Goal: Task Accomplishment & Management: Manage account settings

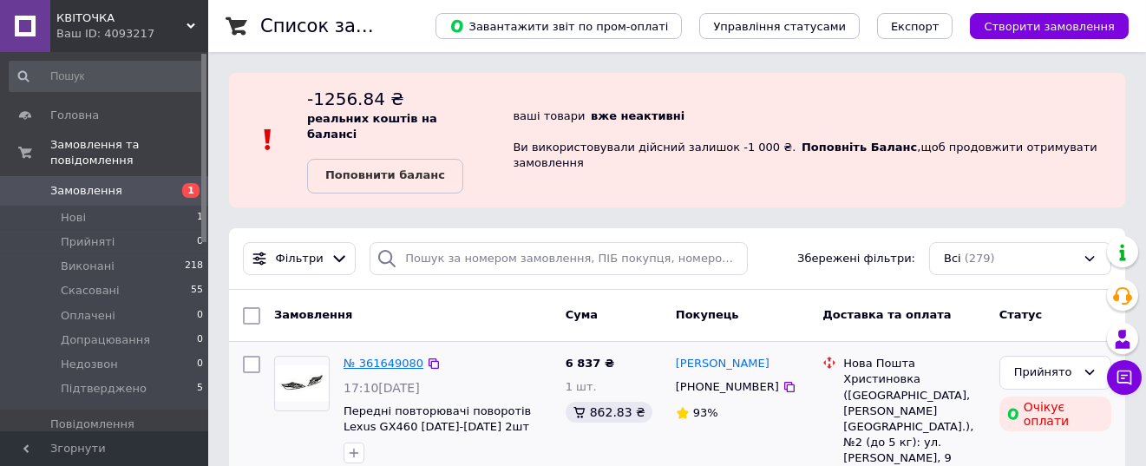
click at [380, 356] on link "№ 361649080" at bounding box center [383, 362] width 80 height 13
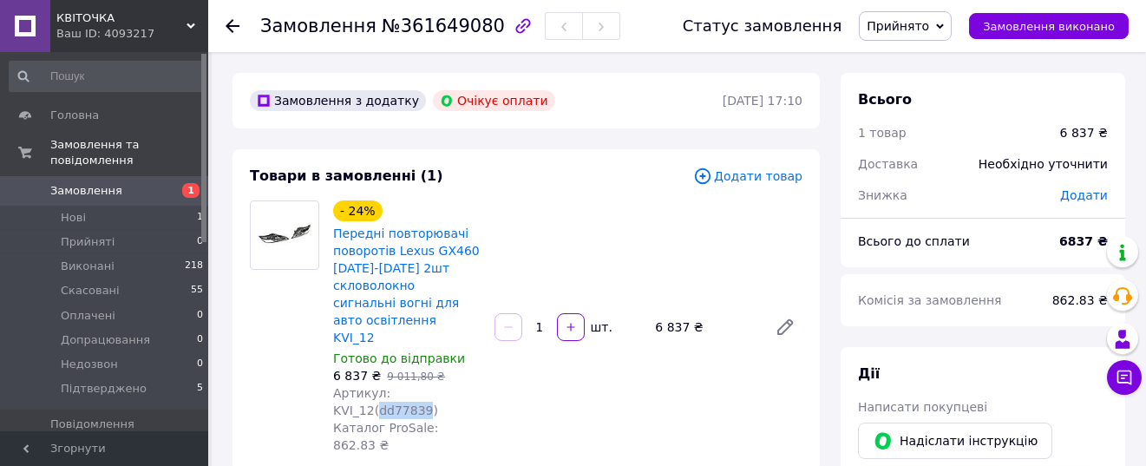
drag, startPoint x: 425, startPoint y: 379, endPoint x: 469, endPoint y: 379, distance: 44.2
click at [438, 386] on span "Артикул: KVI_12(dd77839)" at bounding box center [385, 401] width 105 height 31
copy span "dd77839"
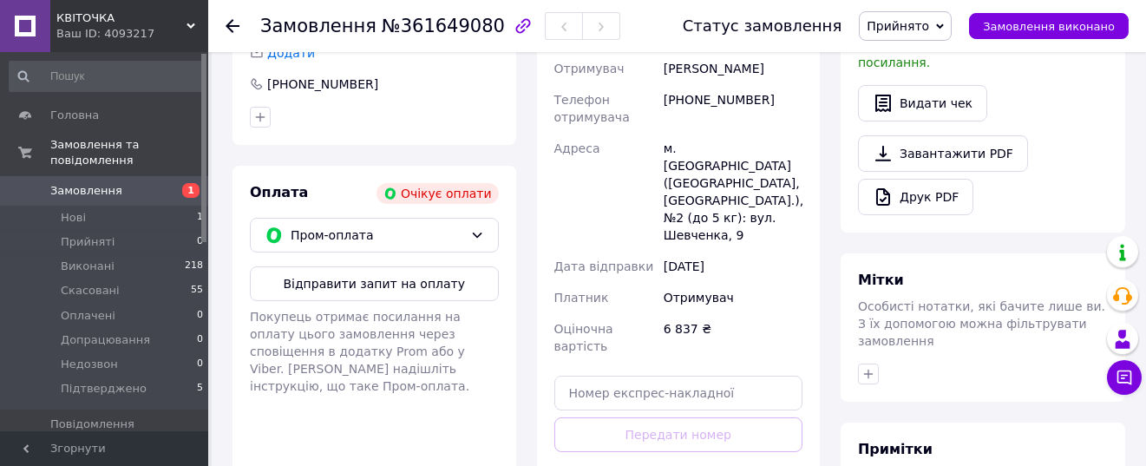
scroll to position [173, 0]
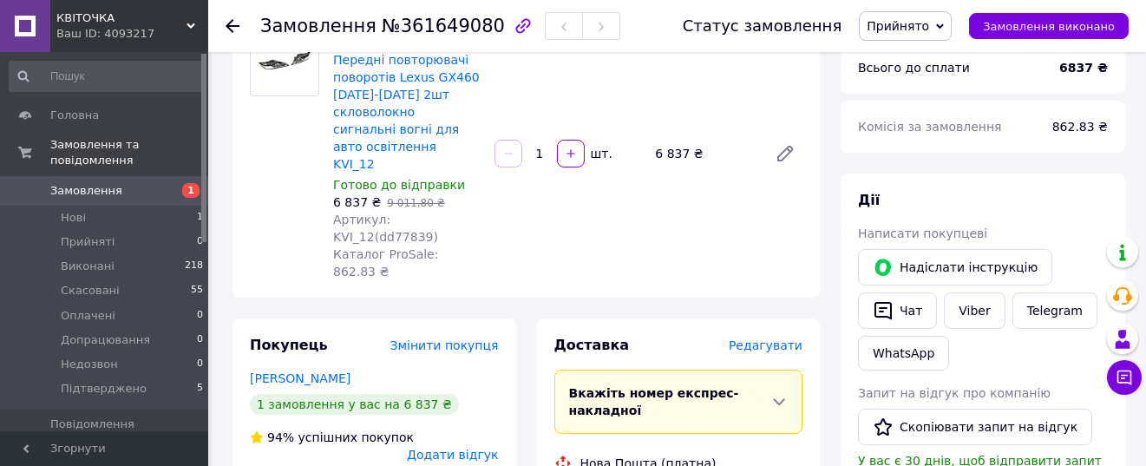
click at [437, 247] on span "Каталог ProSale: 862.83 ₴" at bounding box center [385, 262] width 105 height 31
drag, startPoint x: 424, startPoint y: 199, endPoint x: 472, endPoint y: 199, distance: 47.7
click at [438, 212] on span "Артикул: KVI_12(dd77839)" at bounding box center [385, 227] width 105 height 31
copy span "dd77839"
click at [427, 212] on span "Артикул: KVI_12(dd77839)" at bounding box center [385, 227] width 105 height 31
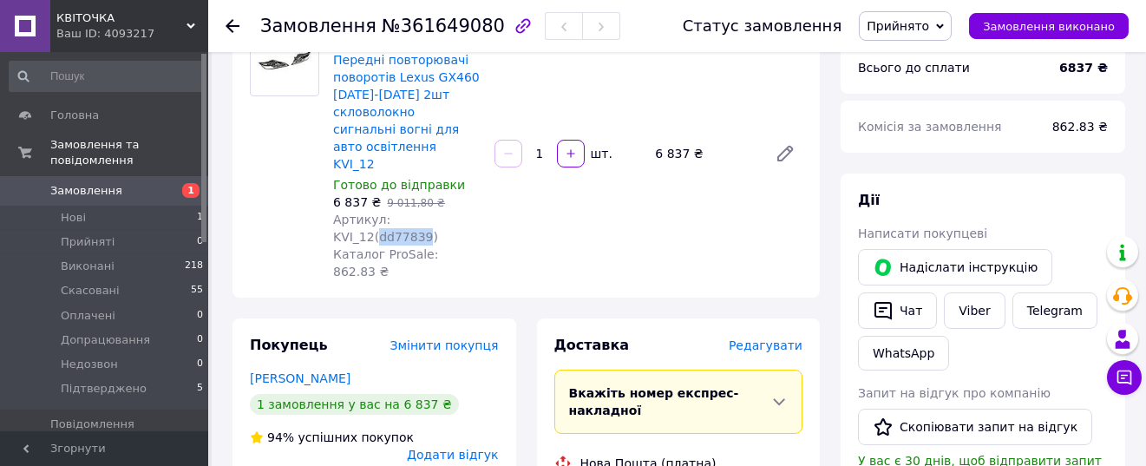
drag, startPoint x: 424, startPoint y: 199, endPoint x: 471, endPoint y: 200, distance: 46.9
click at [438, 212] on span "Артикул: KVI_12(dd77839)" at bounding box center [385, 227] width 105 height 31
copy span "dd77839"
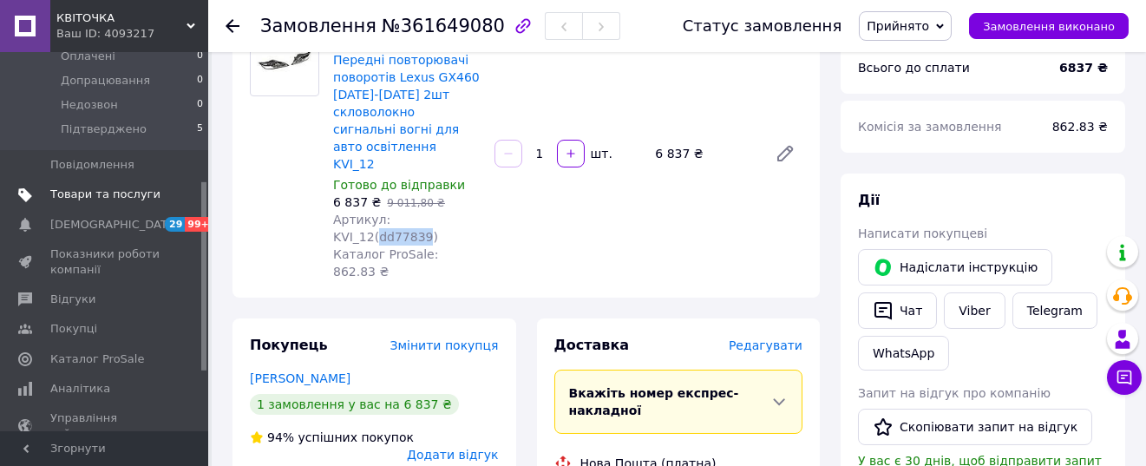
click at [107, 186] on span "Товари та послуги" at bounding box center [105, 194] width 110 height 16
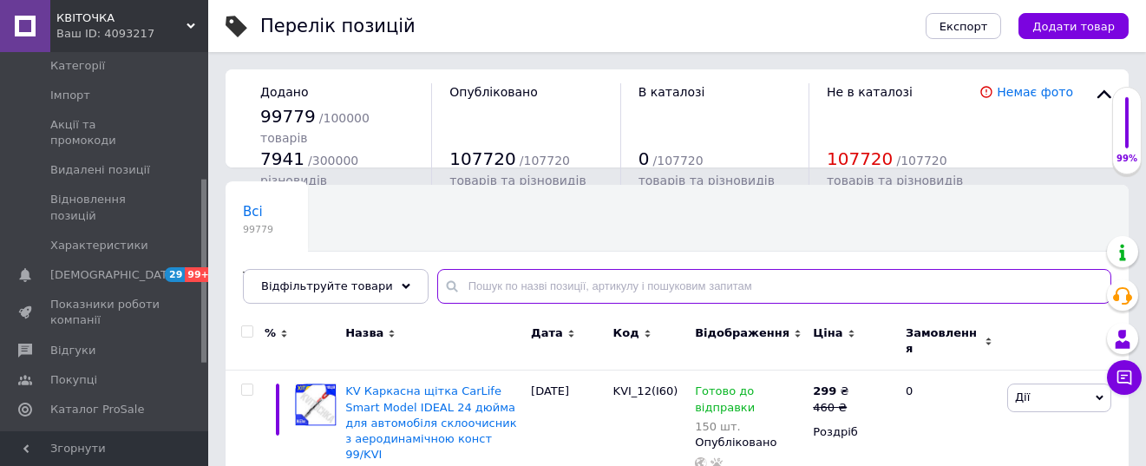
click at [506, 292] on input "text" at bounding box center [774, 286] width 674 height 35
paste input "dd77839"
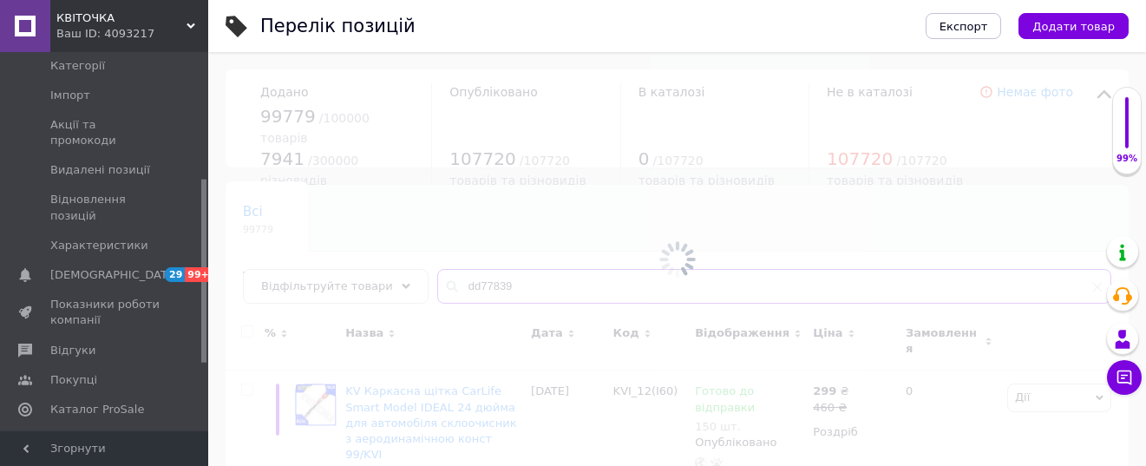
type input "dd77839"
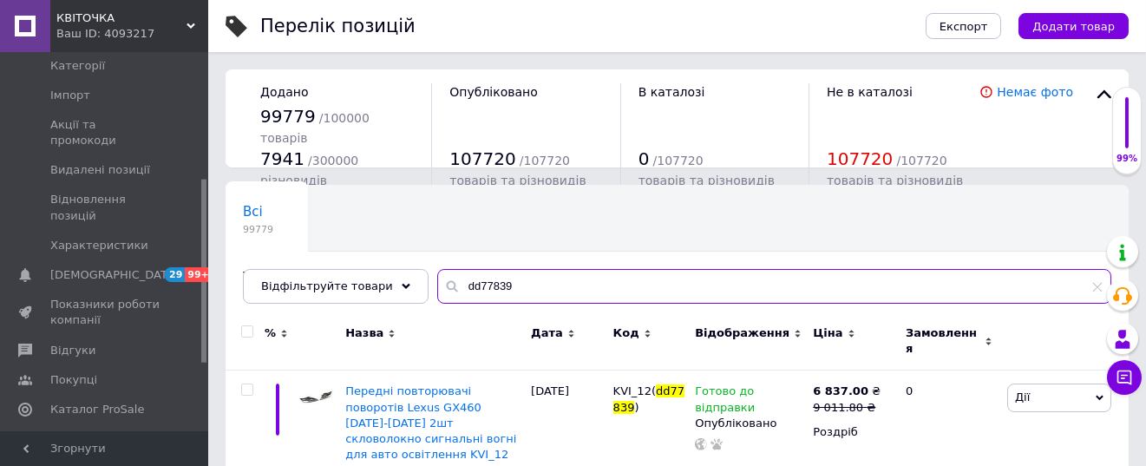
scroll to position [93, 0]
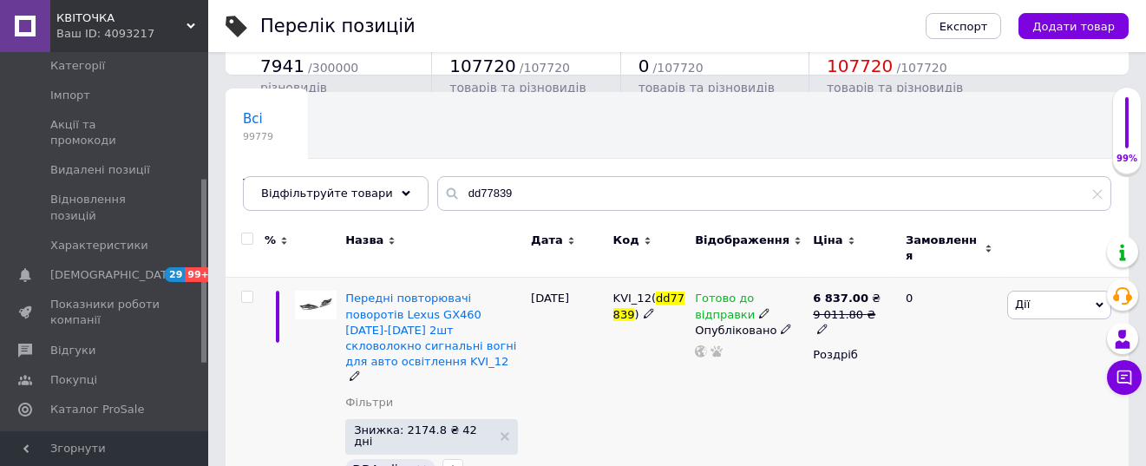
click at [759, 308] on icon at bounding box center [764, 313] width 10 height 10
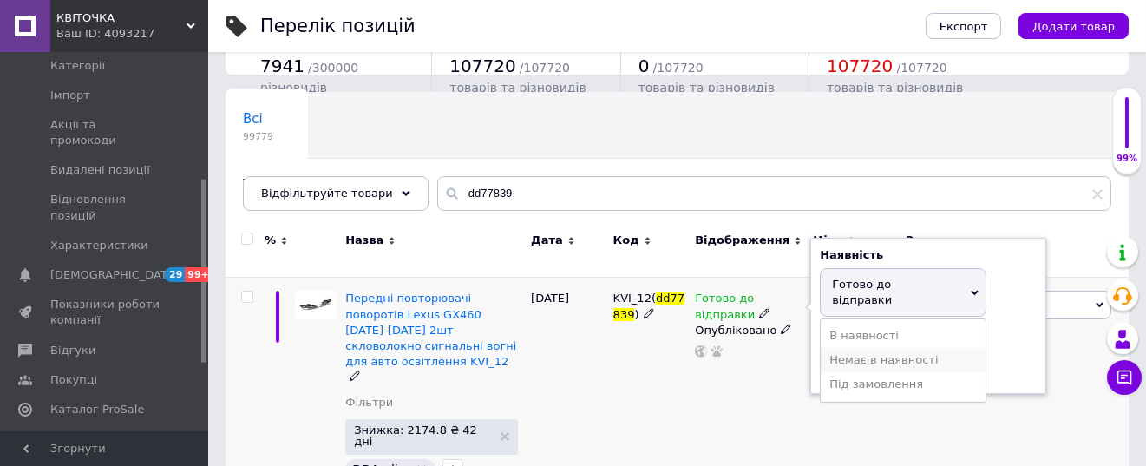
click at [853, 348] on li "Немає в наявності" at bounding box center [902, 360] width 165 height 24
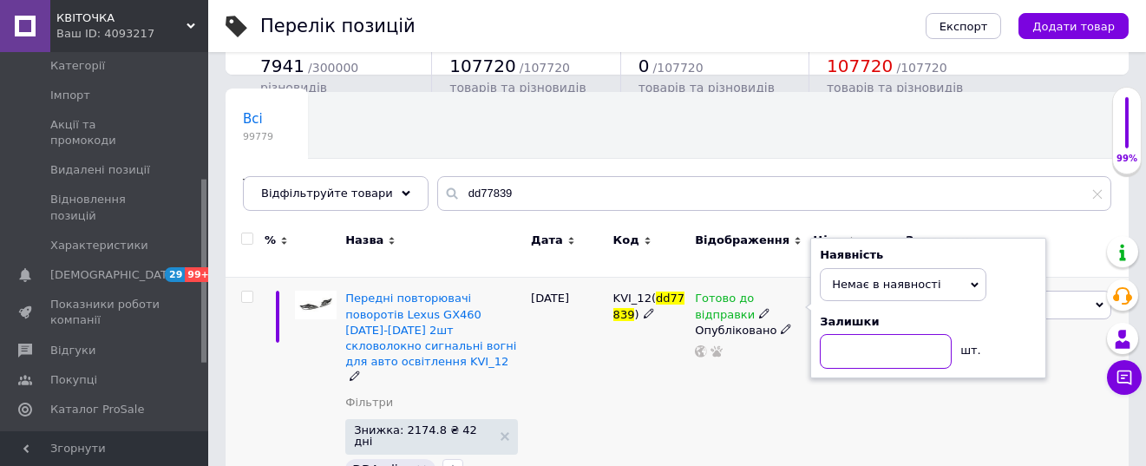
click at [856, 336] on input at bounding box center [886, 351] width 132 height 35
type input "0"
click at [639, 383] on div "KVI_12( dd77839 )" at bounding box center [650, 390] width 82 height 224
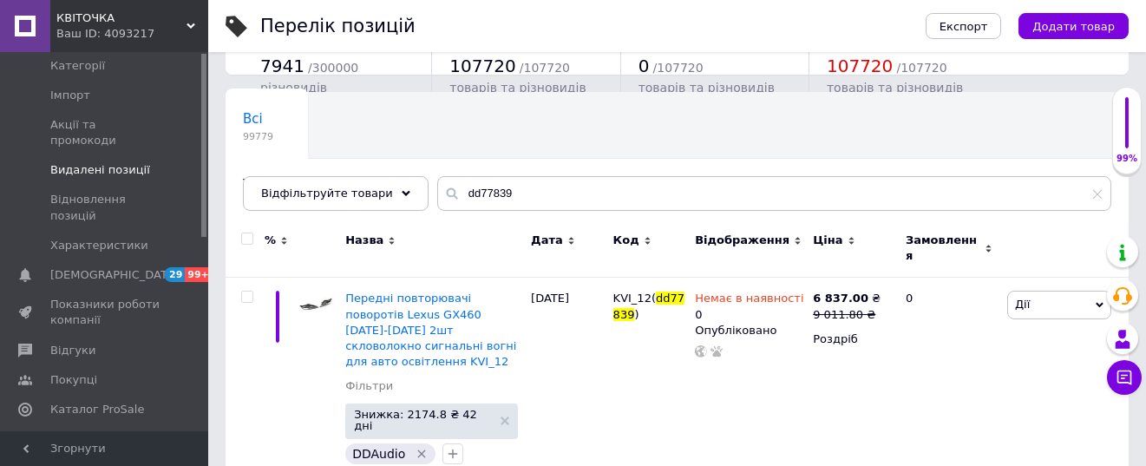
scroll to position [0, 0]
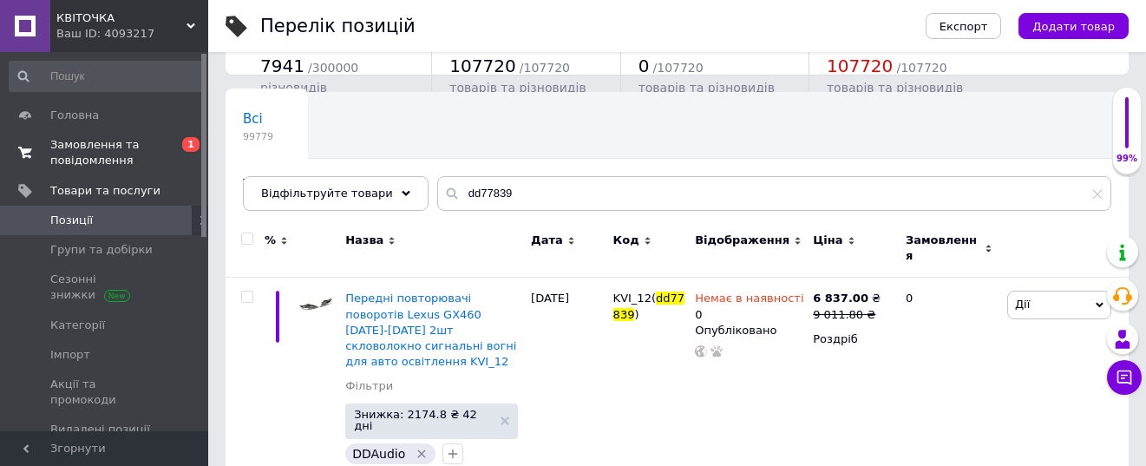
click at [93, 141] on span "Замовлення та повідомлення" at bounding box center [105, 152] width 110 height 31
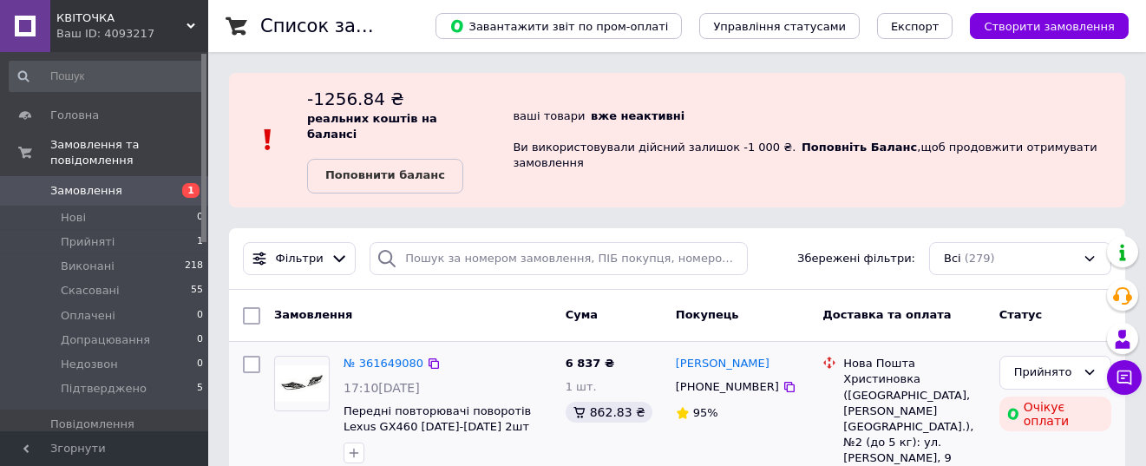
scroll to position [173, 0]
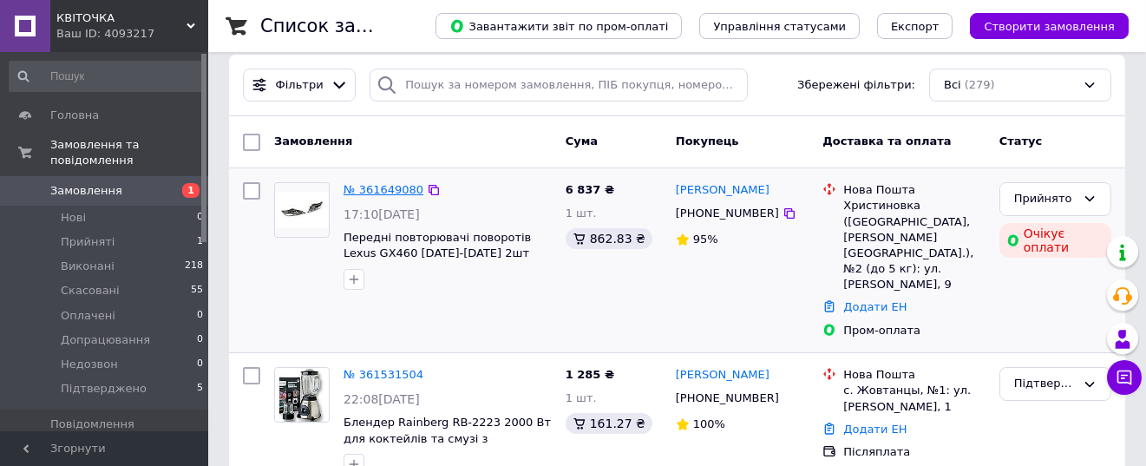
click at [382, 183] on link "№ 361649080" at bounding box center [383, 189] width 80 height 13
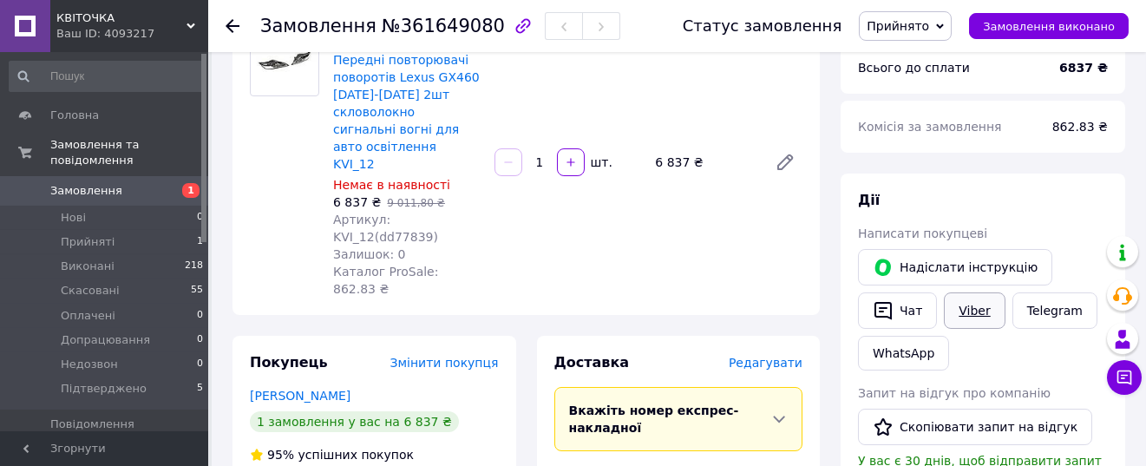
click at [982, 317] on link "Viber" at bounding box center [974, 310] width 61 height 36
drag, startPoint x: 1040, startPoint y: 193, endPoint x: 652, endPoint y: 230, distance: 389.5
click at [1040, 193] on div "Дії" at bounding box center [983, 201] width 250 height 20
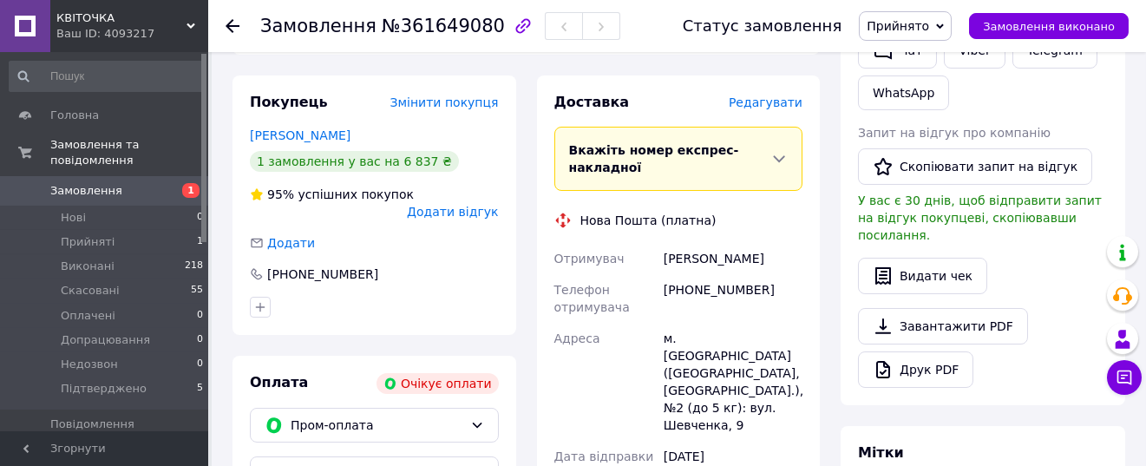
scroll to position [87, 0]
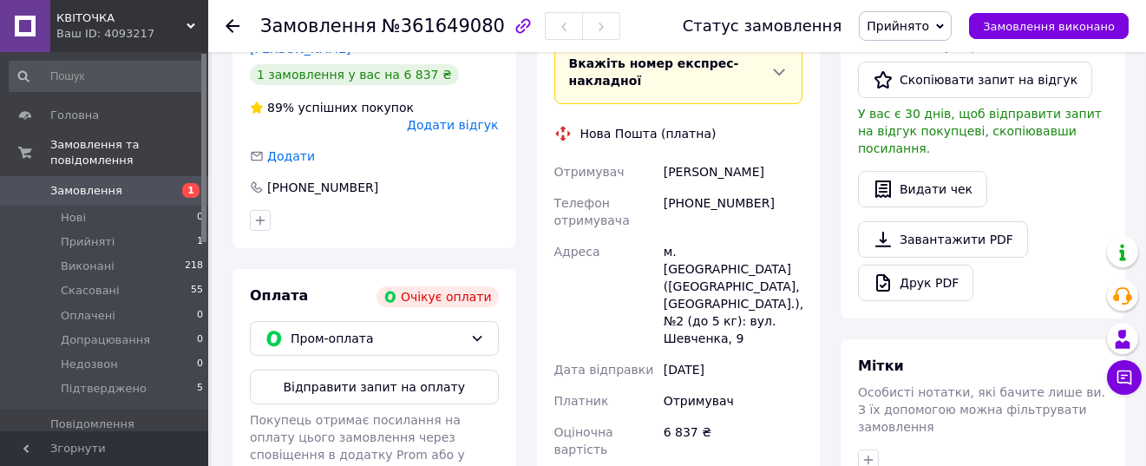
scroll to position [347, 0]
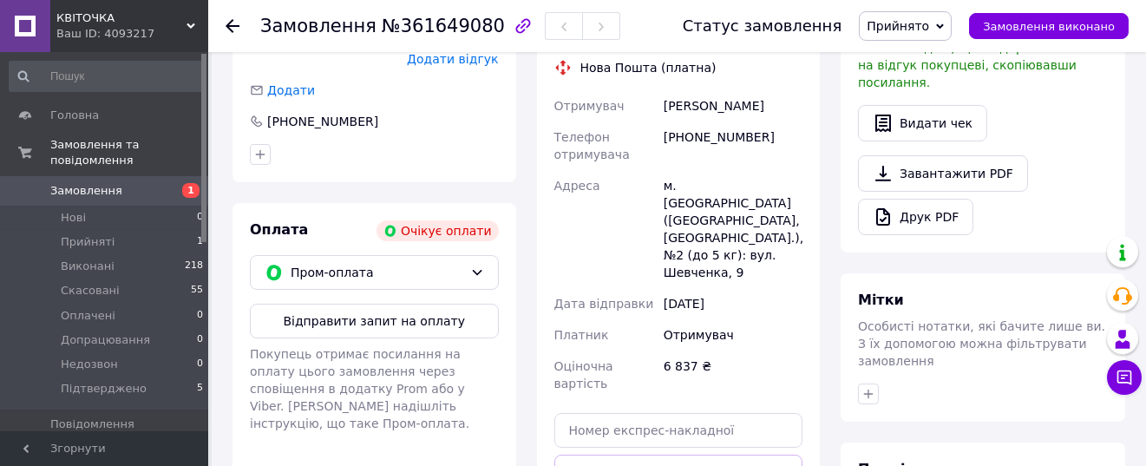
scroll to position [784, 0]
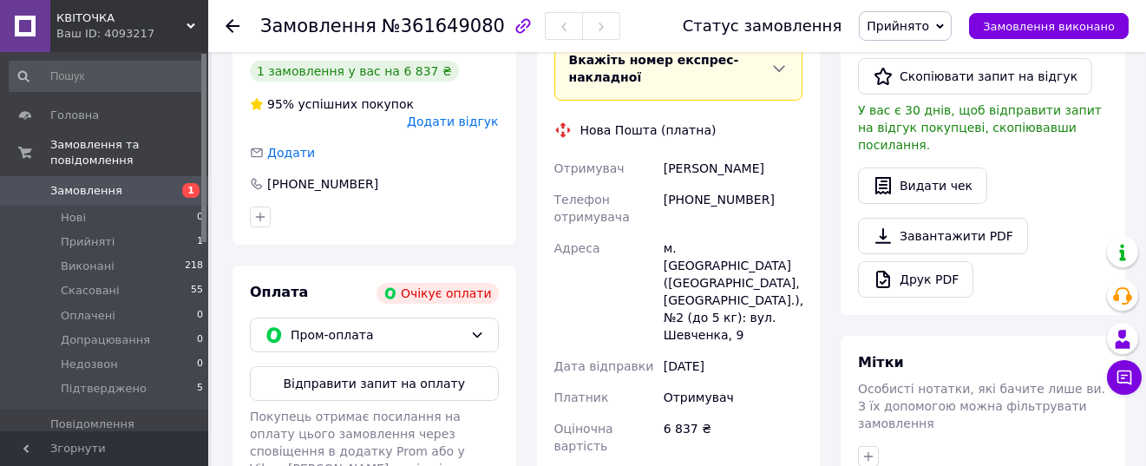
scroll to position [350, 0]
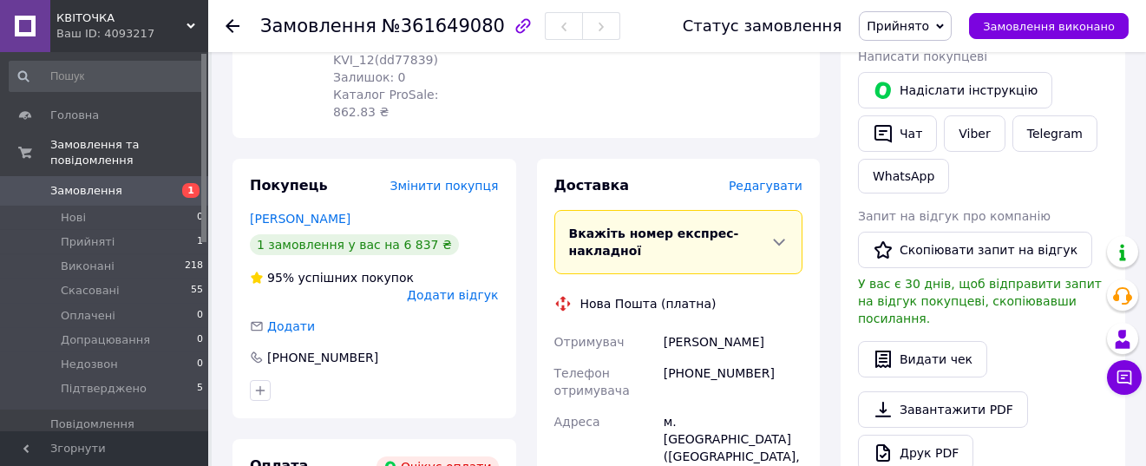
click at [460, 288] on span "Додати відгук" at bounding box center [452, 295] width 91 height 14
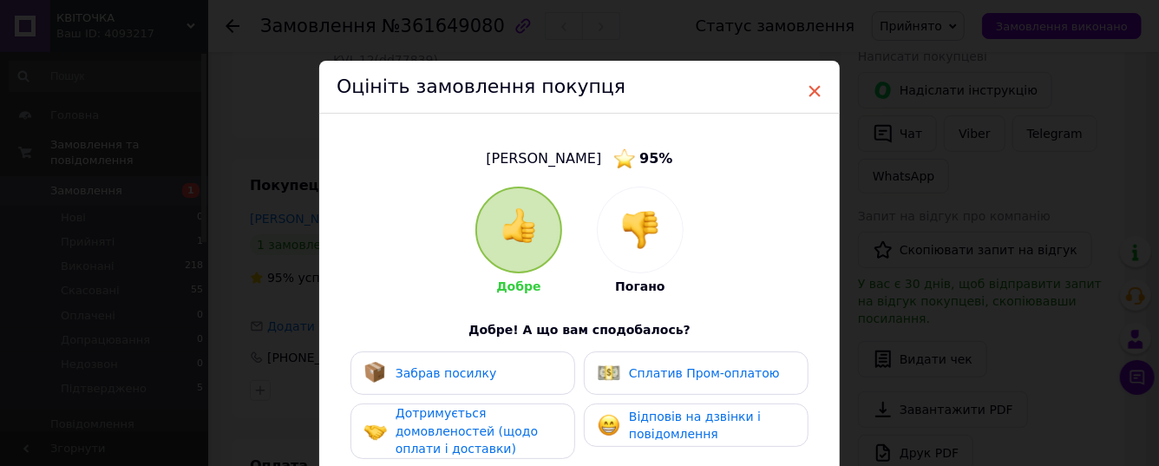
click at [813, 89] on span "×" at bounding box center [815, 90] width 16 height 29
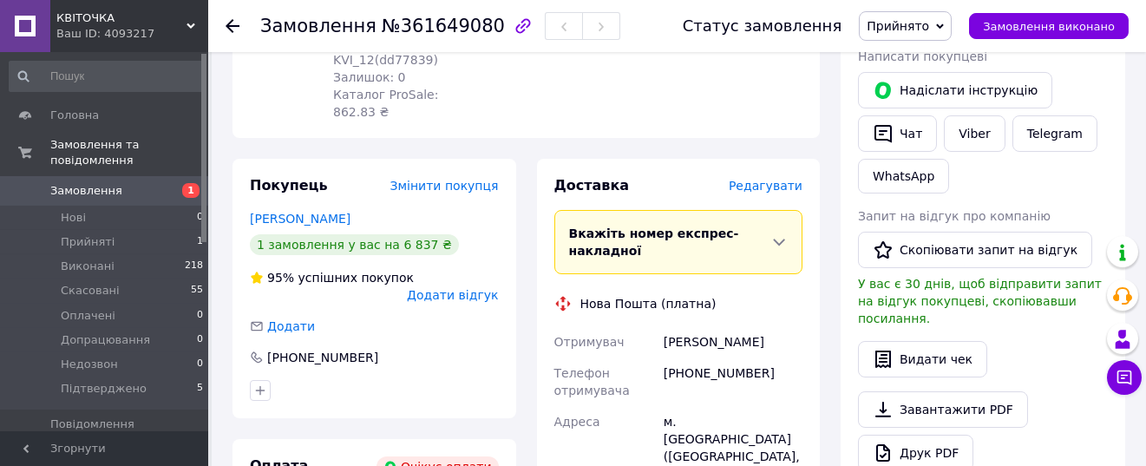
drag, startPoint x: 1096, startPoint y: 83, endPoint x: 919, endPoint y: 16, distance: 189.1
click at [1096, 83] on div "Надіслати інструкцію   Чат Viber Telegram WhatsApp" at bounding box center [982, 133] width 257 height 128
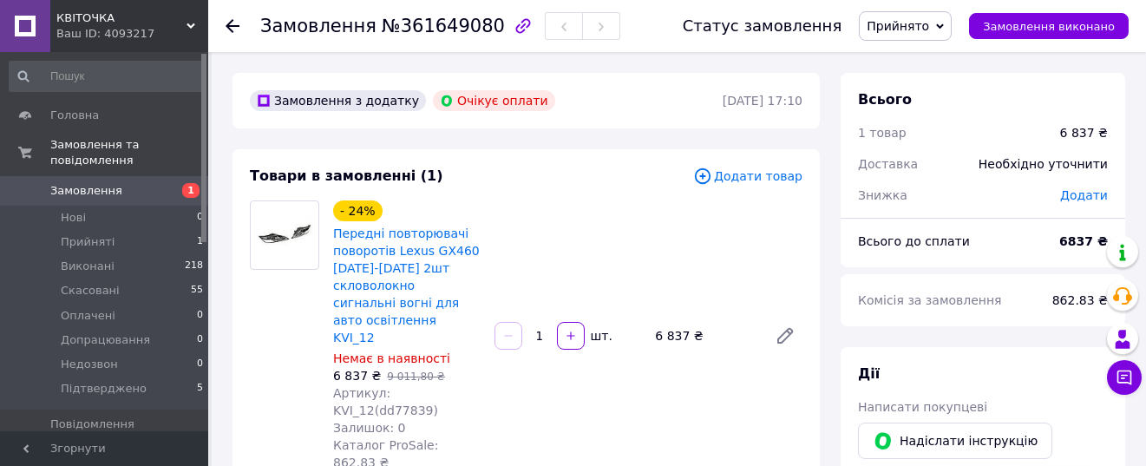
click at [911, 36] on span "Прийнято" at bounding box center [905, 25] width 93 height 29
click at [922, 82] on li "Скасовано" at bounding box center [912, 87] width 107 height 26
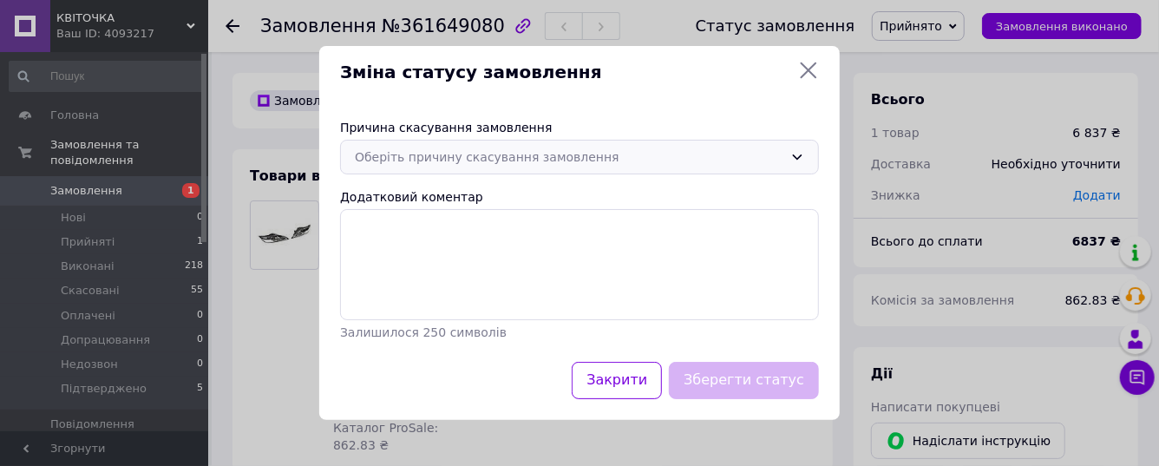
click at [470, 159] on div "Оберіть причину скасування замовлення" at bounding box center [569, 156] width 428 height 19
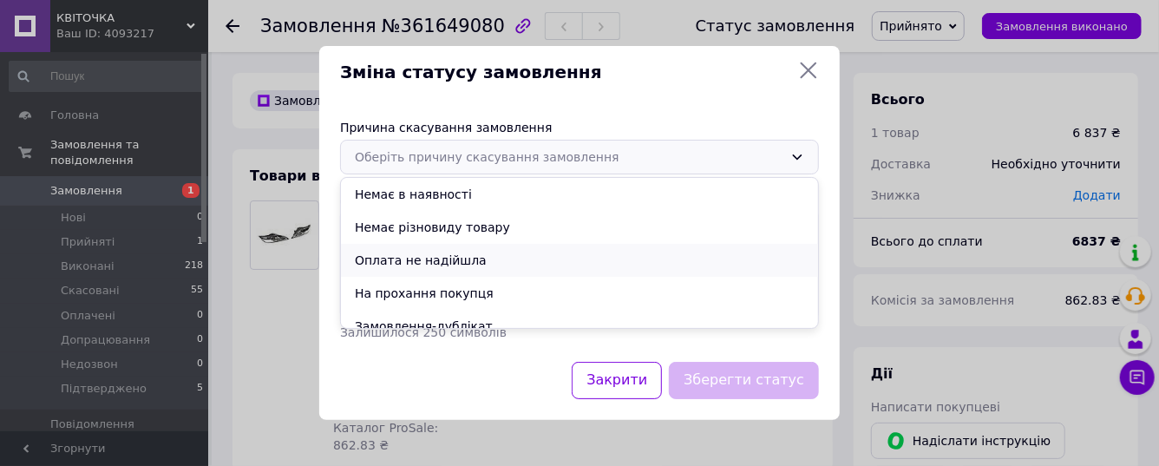
click at [464, 258] on li "Оплата не надійшла" at bounding box center [579, 260] width 477 height 33
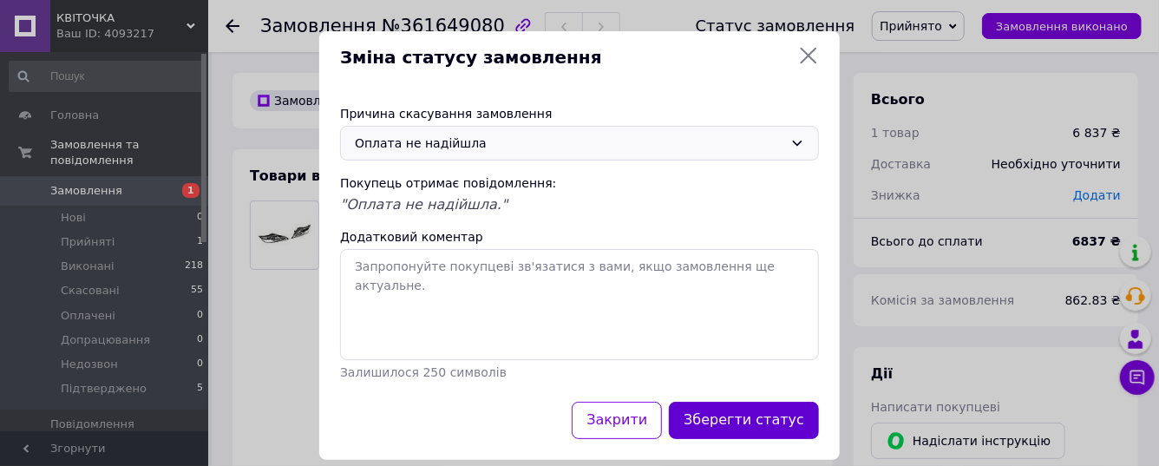
click at [749, 422] on button "Зберегти статус" at bounding box center [744, 420] width 150 height 37
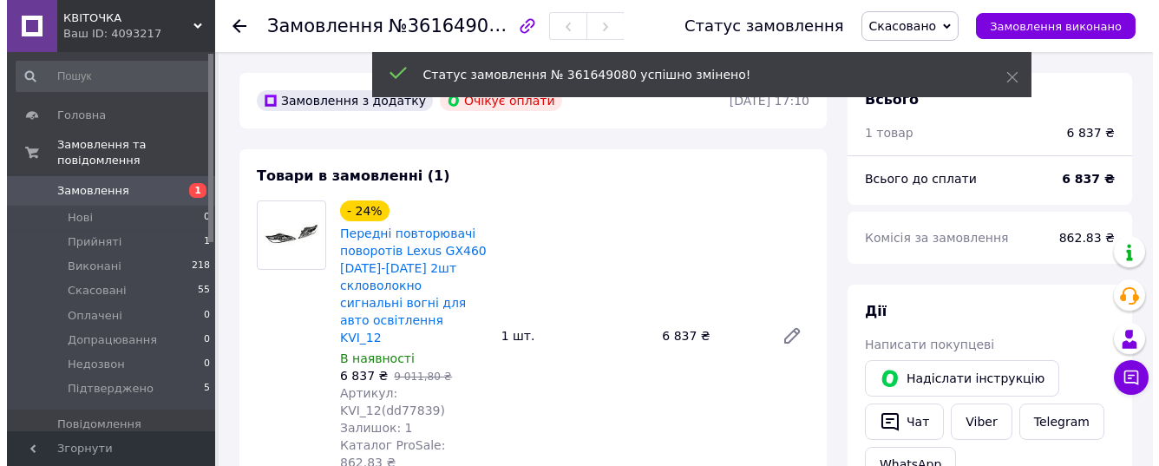
scroll to position [347, 0]
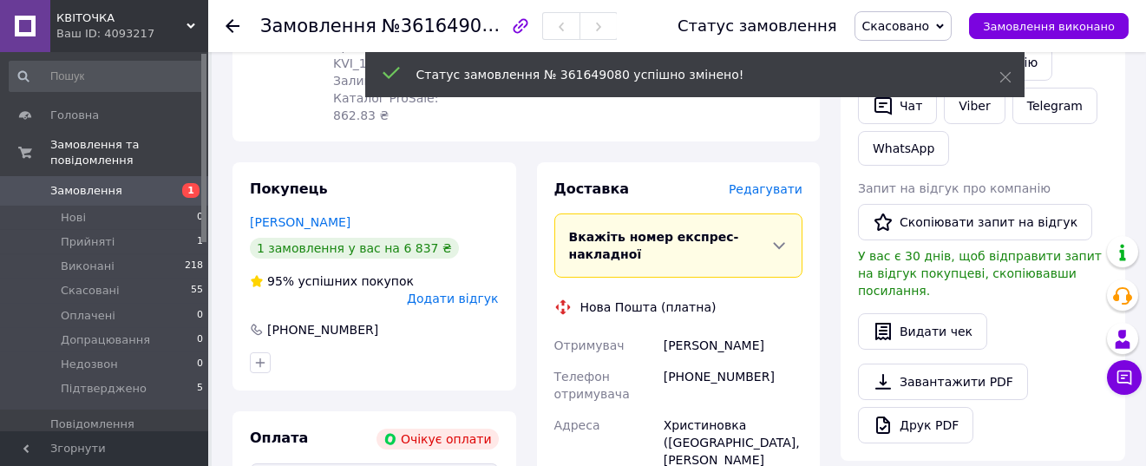
click at [454, 291] on span "Додати відгук" at bounding box center [452, 298] width 91 height 14
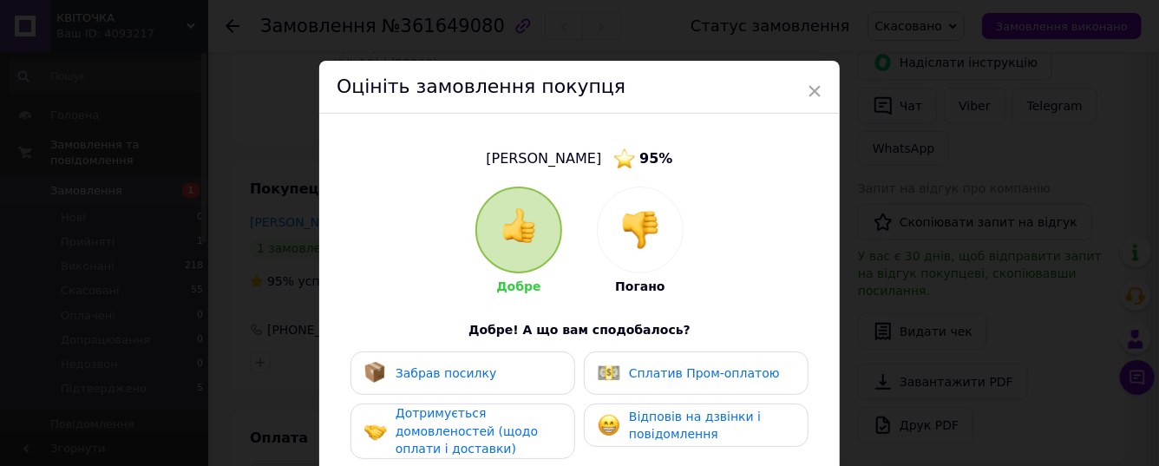
click at [634, 234] on img at bounding box center [640, 230] width 38 height 38
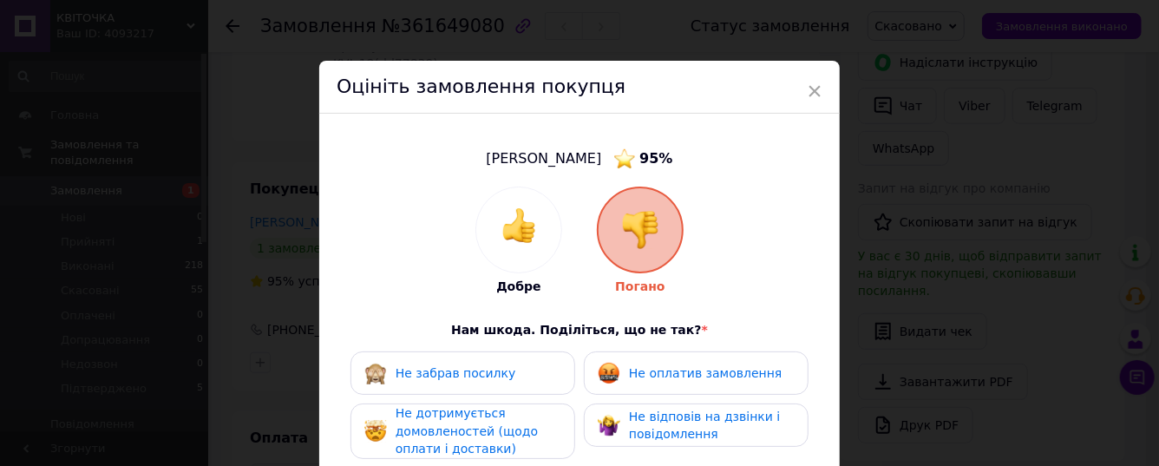
scroll to position [259, 0]
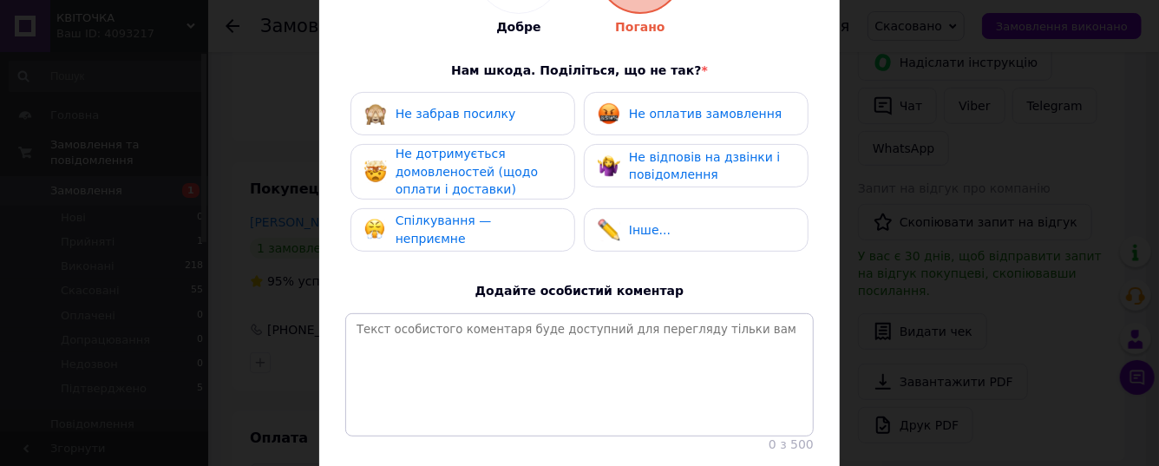
click at [448, 223] on span "Спілкування — неприємне" at bounding box center [443, 229] width 96 height 32
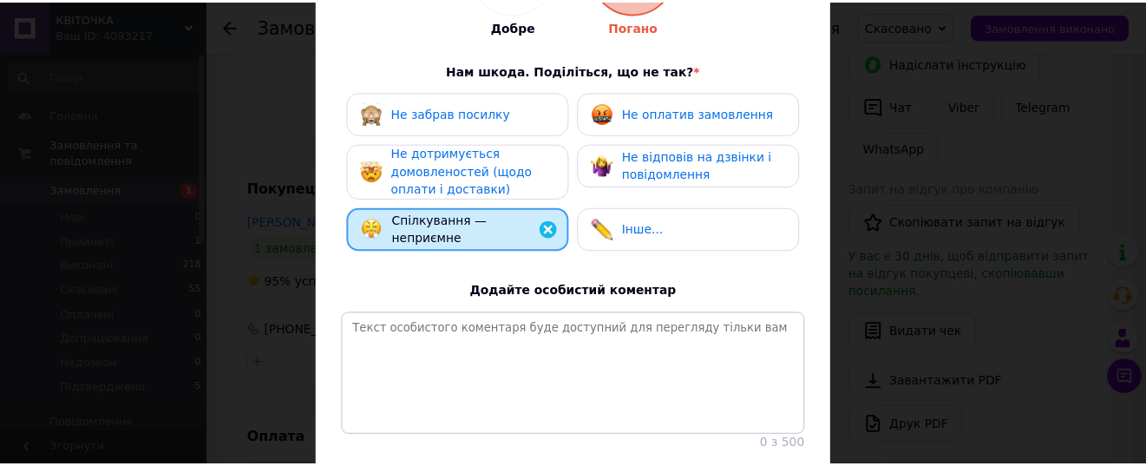
scroll to position [394, 0]
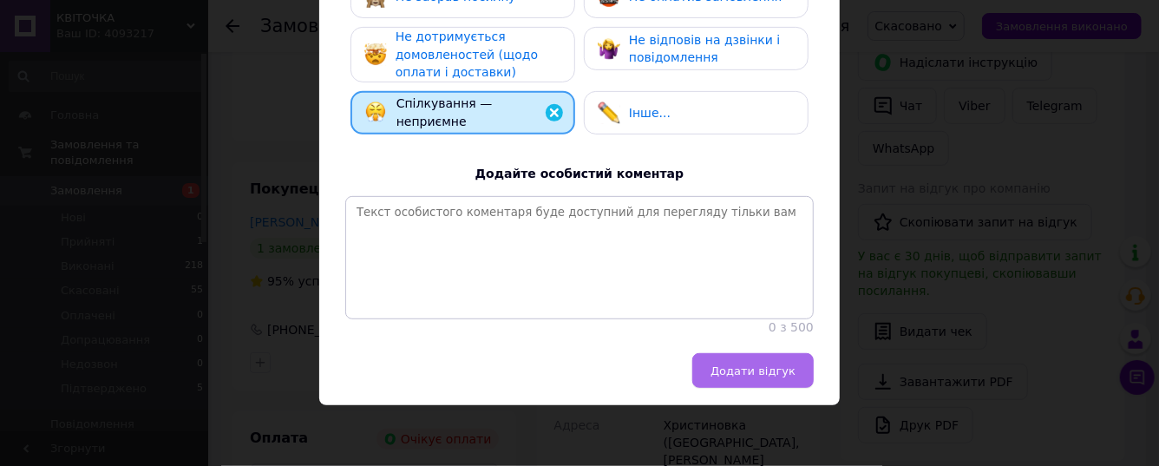
click at [748, 364] on span "Додати відгук" at bounding box center [752, 370] width 85 height 13
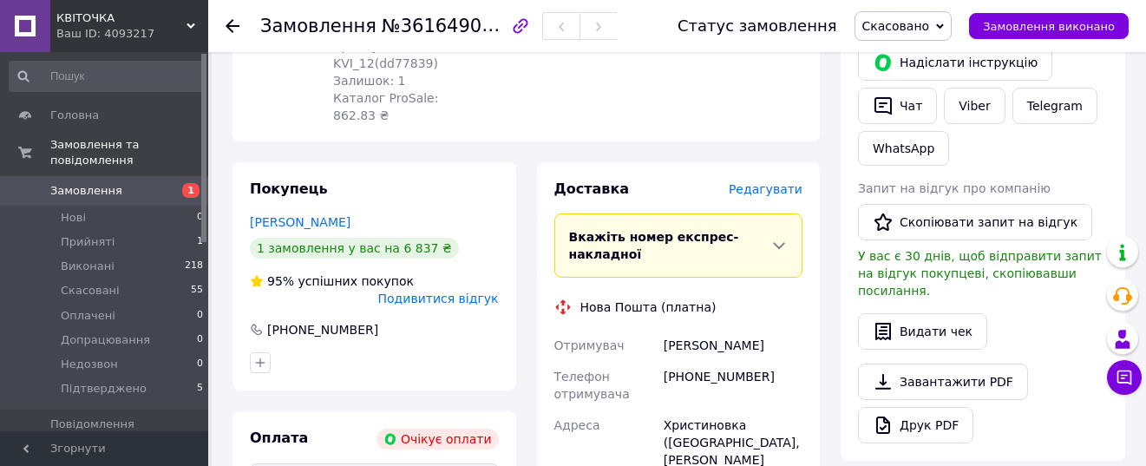
click at [1064, 158] on div "Надіслати інструкцію   Чат Viber Telegram WhatsApp" at bounding box center [982, 105] width 257 height 128
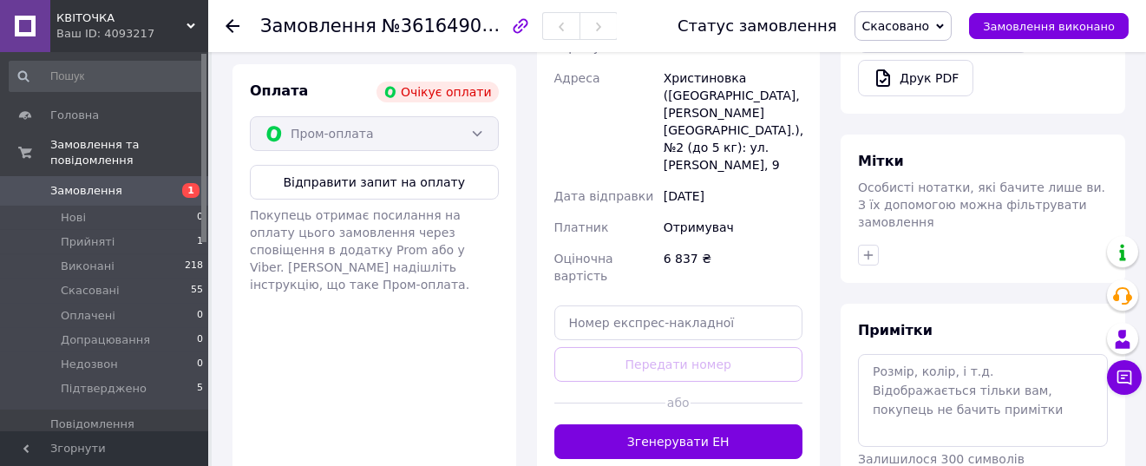
scroll to position [173, 0]
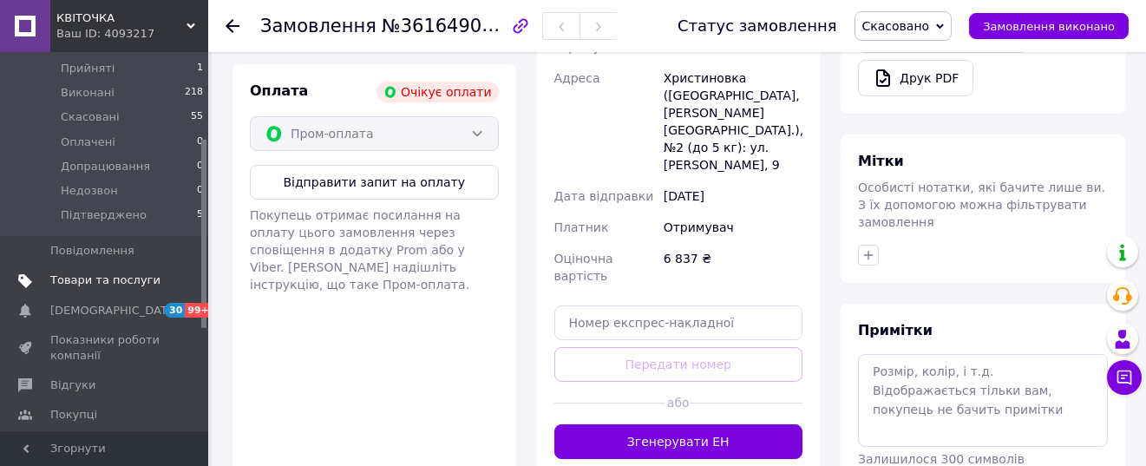
click at [107, 272] on span "Товари та послуги" at bounding box center [105, 280] width 110 height 16
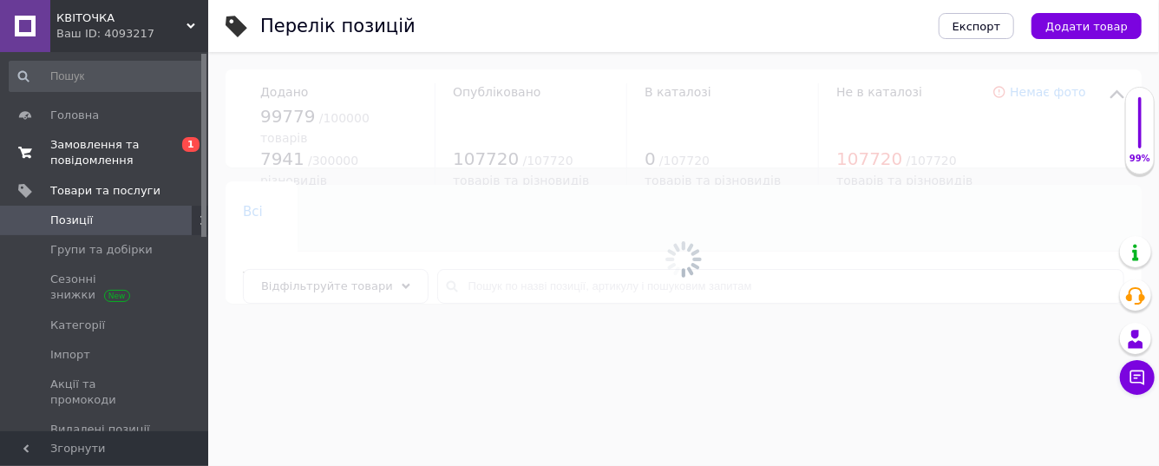
click at [86, 139] on span "Замовлення та повідомлення" at bounding box center [105, 152] width 110 height 31
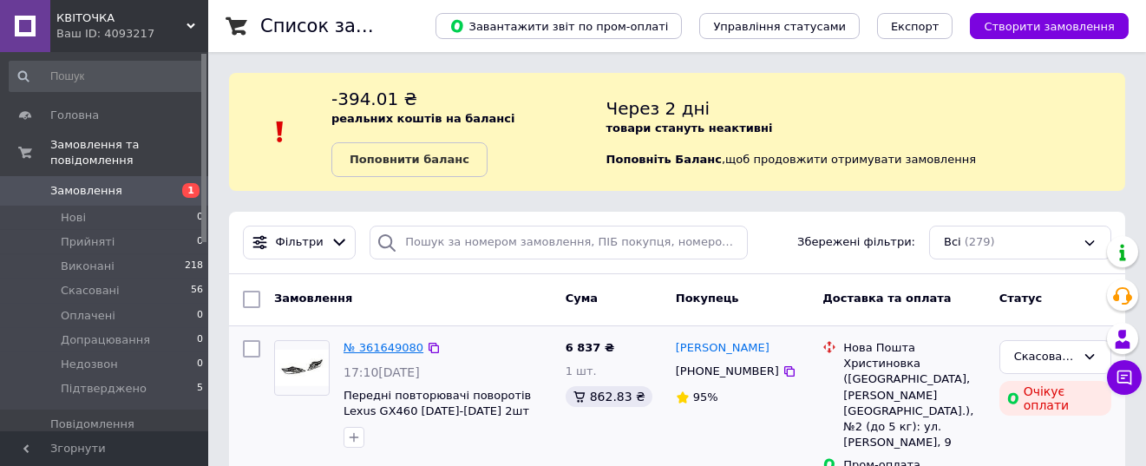
click at [393, 345] on link "№ 361649080" at bounding box center [383, 347] width 80 height 13
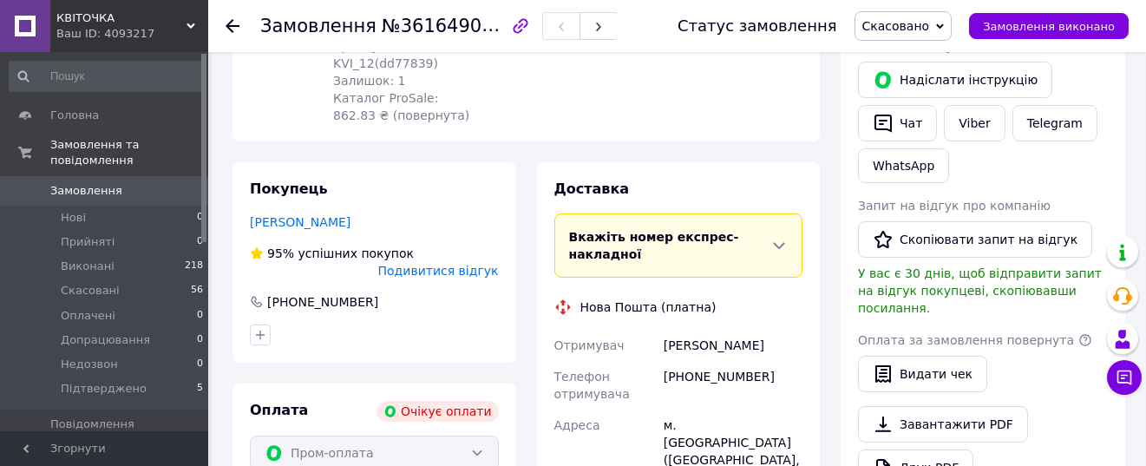
scroll to position [259, 0]
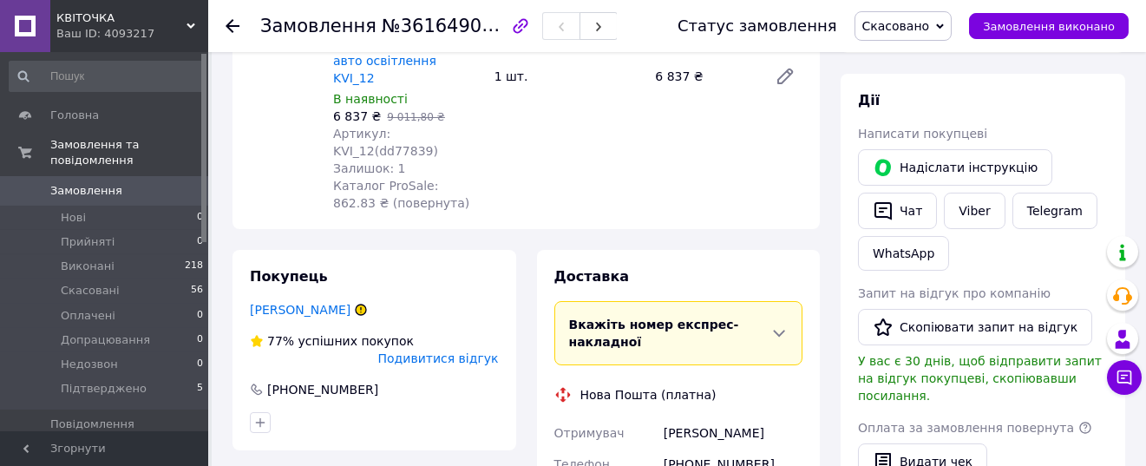
scroll to position [173, 0]
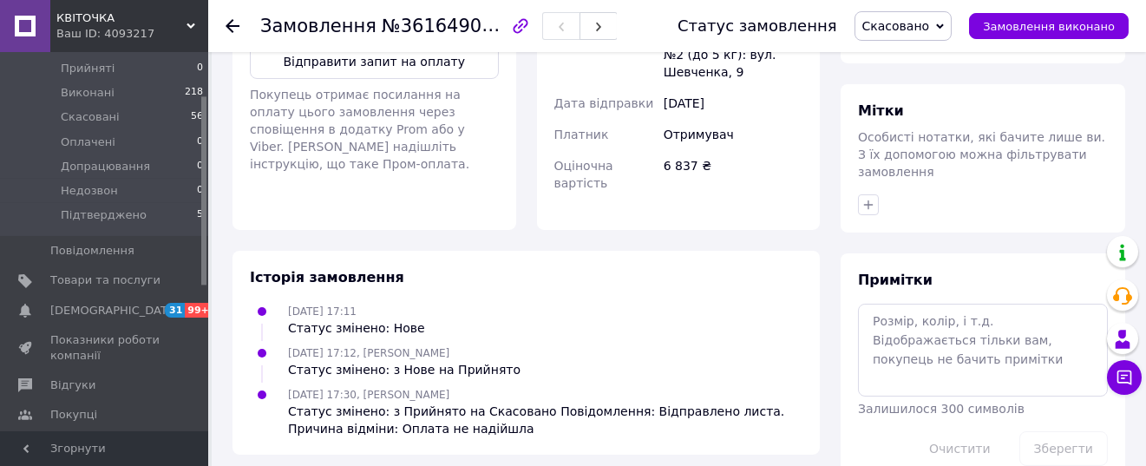
scroll to position [259, 0]
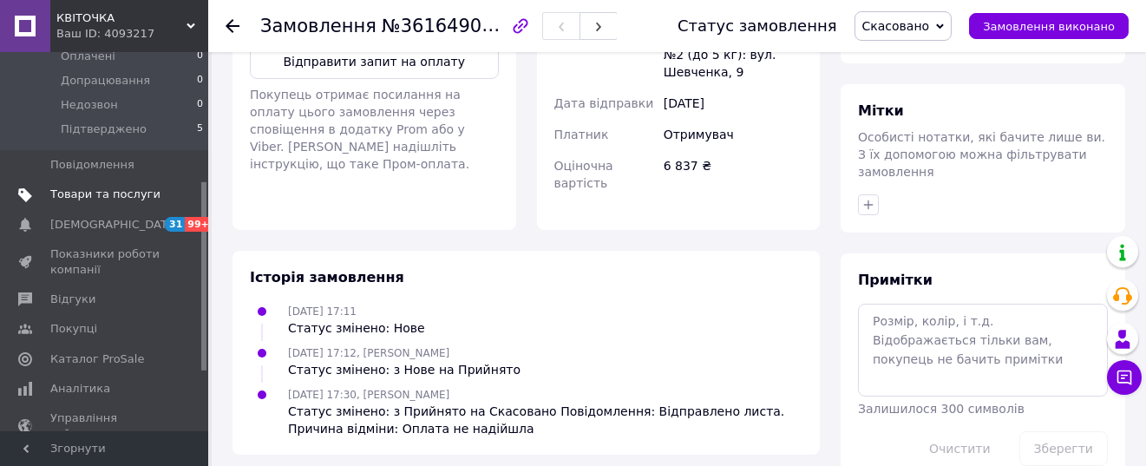
click at [96, 186] on span "Товари та послуги" at bounding box center [105, 194] width 110 height 16
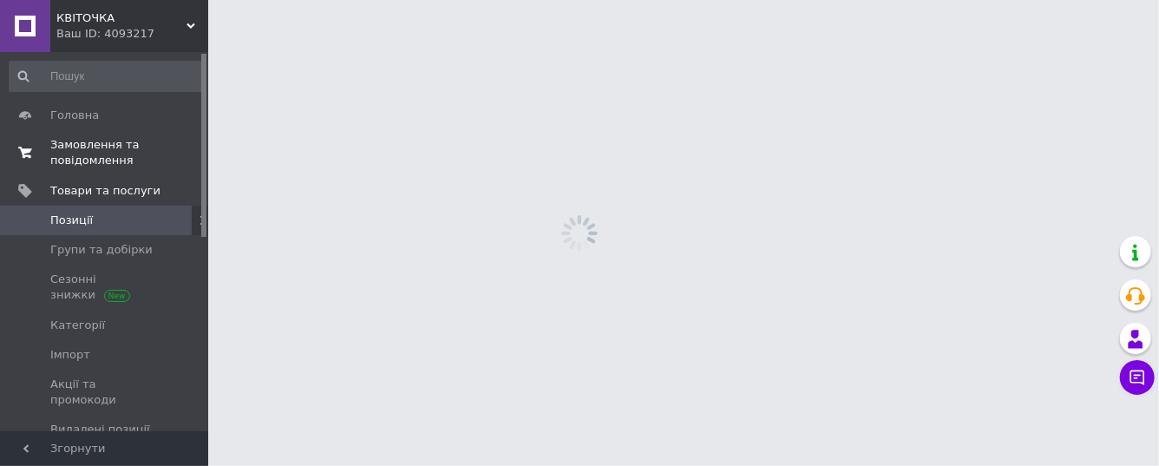
click at [87, 147] on span "Замовлення та повідомлення" at bounding box center [105, 152] width 110 height 31
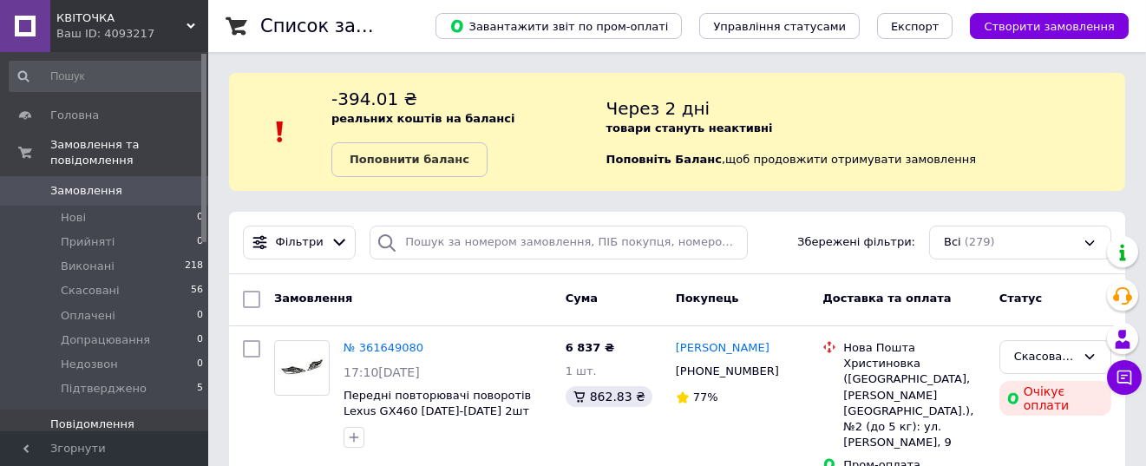
scroll to position [259, 0]
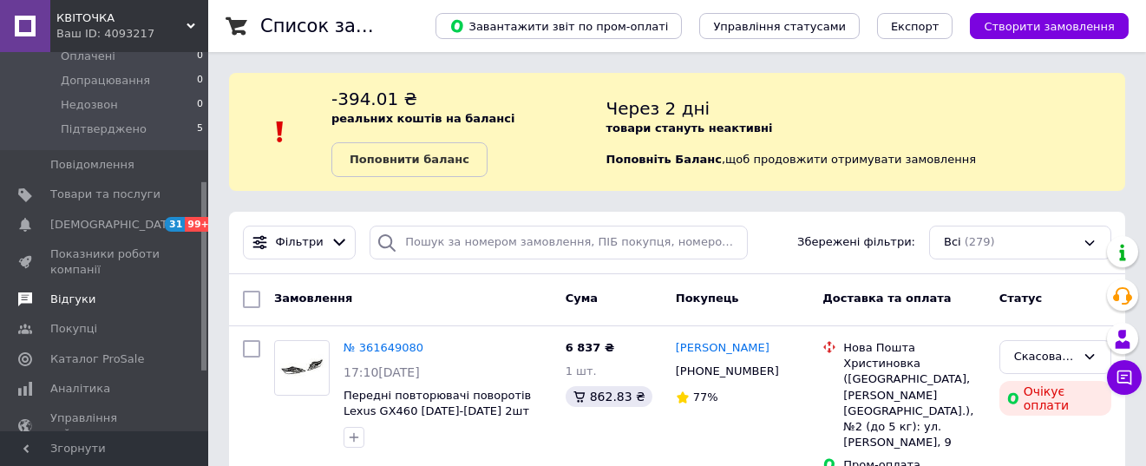
click at [71, 291] on span "Відгуки" at bounding box center [72, 299] width 45 height 16
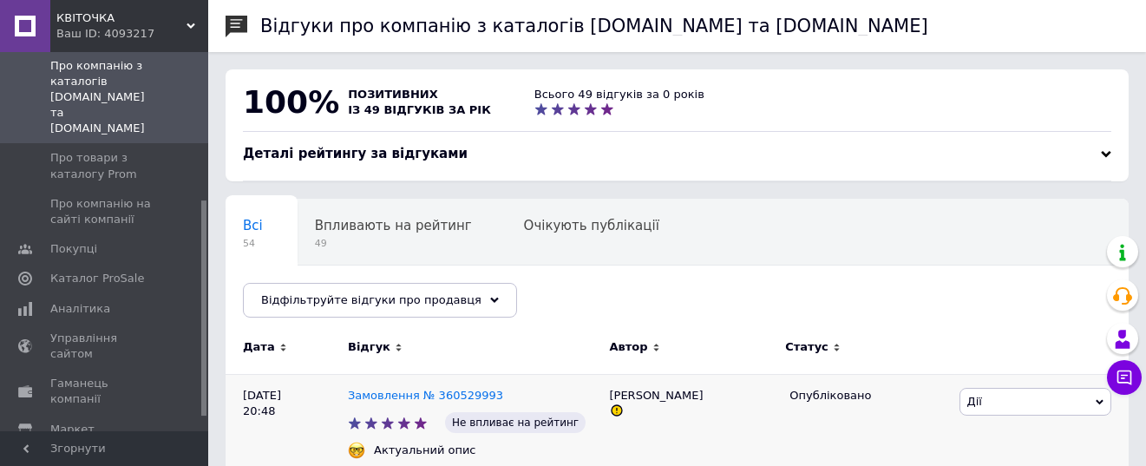
scroll to position [173, 0]
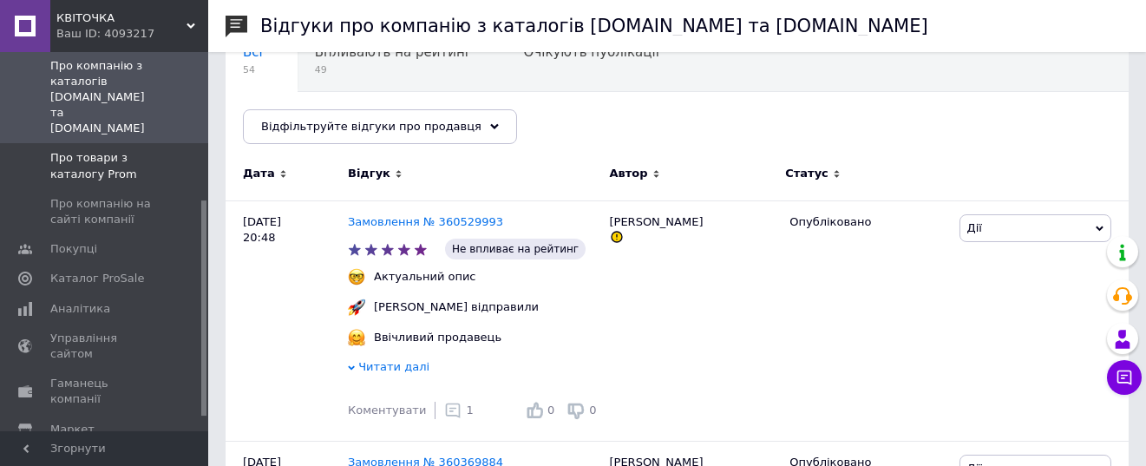
click at [101, 150] on span "Про товари з каталогу Prom" at bounding box center [105, 165] width 110 height 31
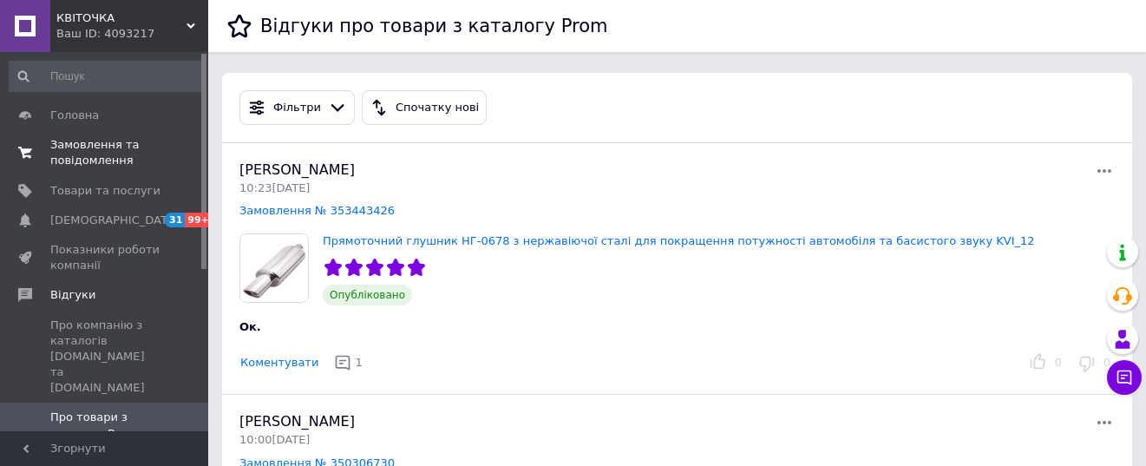
click at [70, 167] on span "Замовлення та повідомлення" at bounding box center [105, 152] width 110 height 31
